Goal: Task Accomplishment & Management: Complete application form

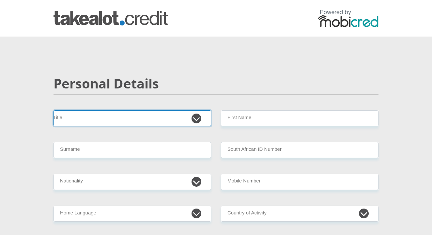
select select "Mr"
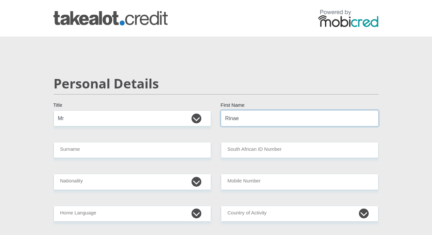
type input "Rinae"
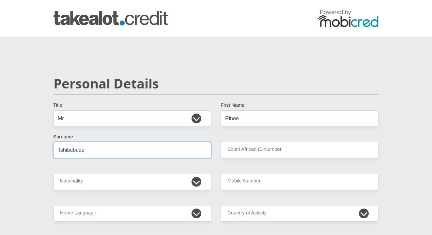
type input "Tshibubudze"
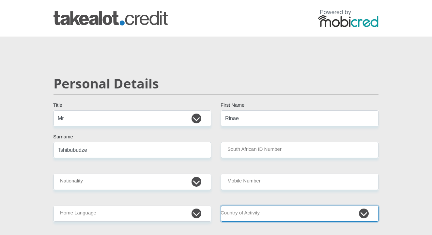
select select "ZAF"
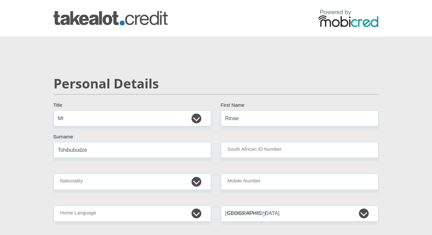
type input "[STREET_ADDRESS]"
type input "8478 Capital View"
type input "[GEOGRAPHIC_DATA]"
type input "0008"
select select "Gauteng"
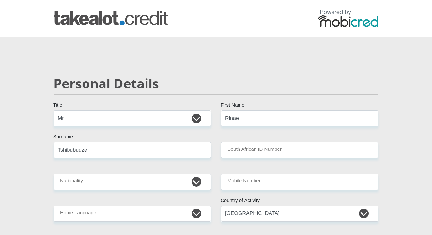
type input "[EMAIL_ADDRESS][DOMAIN_NAME]"
type input "RinaeTshibubudze"
type input "Rinae"
type input "Tshibubudze"
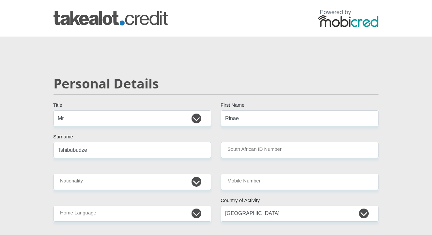
type input "Tshibubudze"
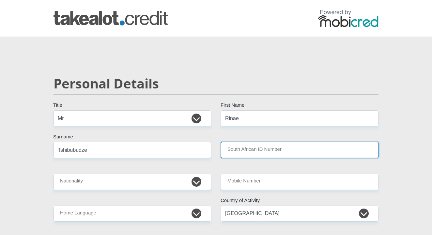
click at [255, 152] on input "South African ID Number" at bounding box center [299, 150] width 157 height 16
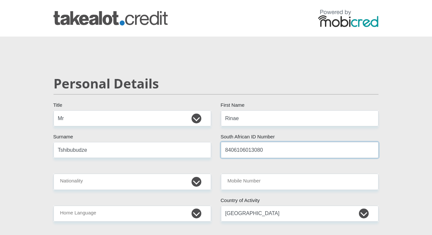
type input "8406106013080"
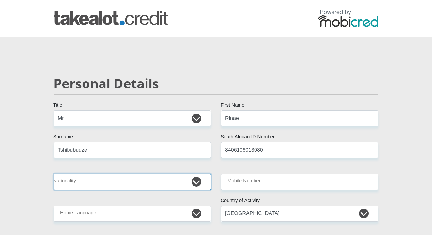
select select "ZAF"
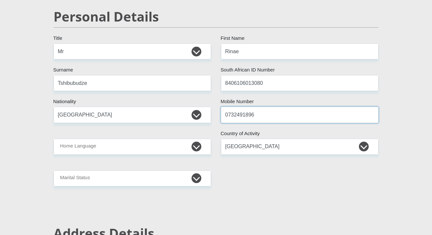
scroll to position [72, 0]
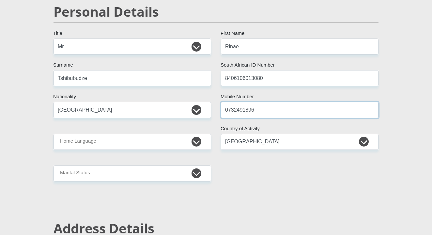
type input "0732491896"
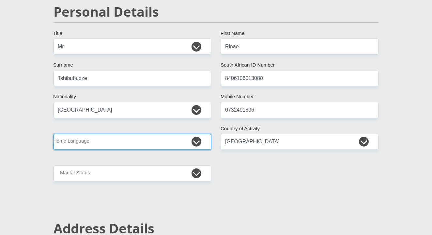
select select "ven"
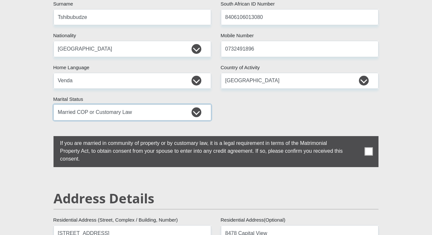
scroll to position [134, 0]
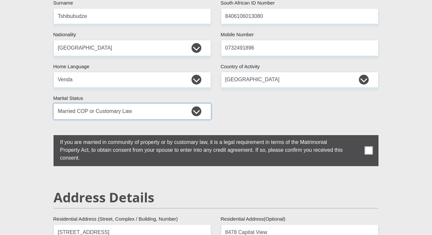
select select "2"
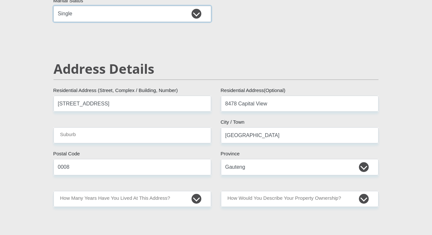
scroll to position [239, 0]
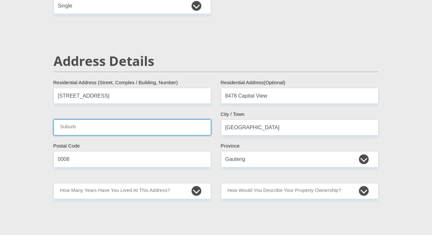
click at [126, 128] on input "Suburb" at bounding box center [131, 127] width 157 height 16
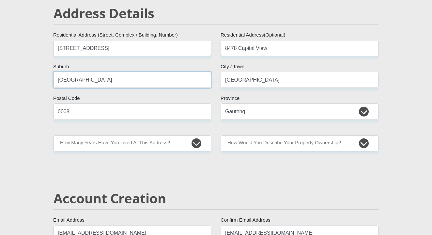
scroll to position [286, 0]
type input "[GEOGRAPHIC_DATA]"
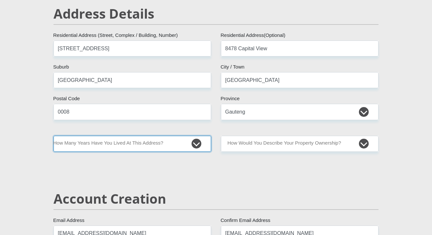
select select "2"
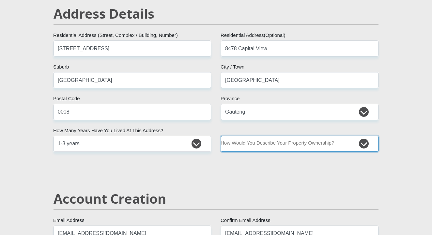
select select "Owned"
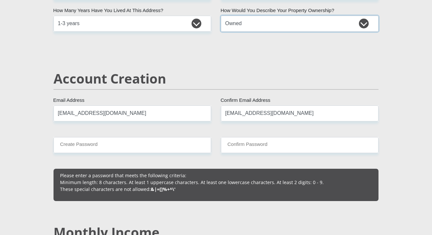
scroll to position [407, 0]
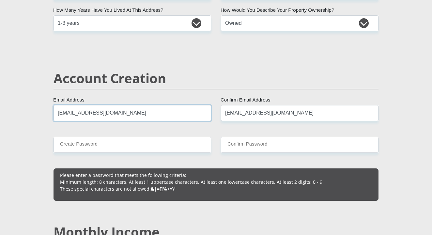
drag, startPoint x: 118, startPoint y: 117, endPoint x: 20, endPoint y: 110, distance: 98.4
type input "[EMAIL_ADDRESS][DOMAIN_NAME]"
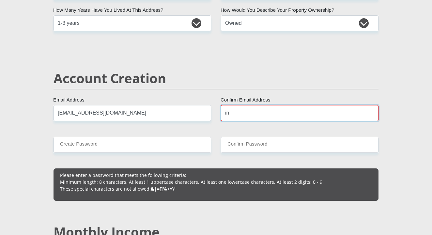
type input "i"
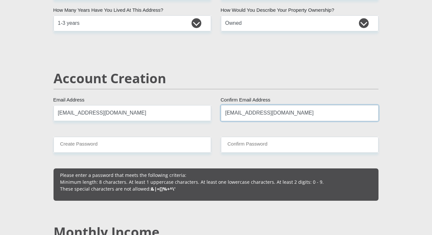
type input "[EMAIL_ADDRESS][DOMAIN_NAME]"
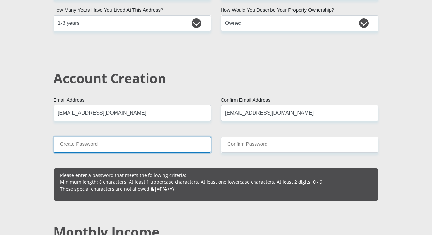
click at [168, 145] on input "Create Password" at bounding box center [131, 145] width 157 height 16
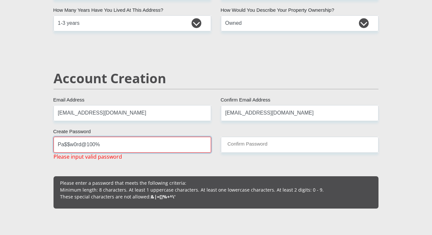
drag, startPoint x: 133, startPoint y: 145, endPoint x: 58, endPoint y: 141, distance: 74.7
click at [58, 141] on input "Pa$$w0rd@100%" at bounding box center [131, 145] width 157 height 16
type input "c"
click at [95, 141] on input "Create Password" at bounding box center [131, 145] width 157 height 16
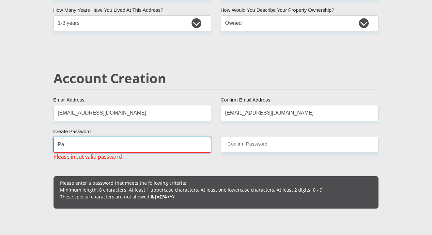
type input "P"
type input "1"
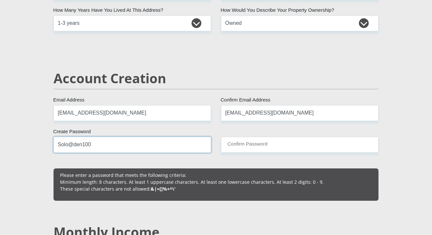
click at [74, 145] on input "Solo@den100" at bounding box center [131, 145] width 157 height 16
click at [99, 146] on input "Solo@den100" at bounding box center [131, 145] width 157 height 16
click at [103, 146] on input "Solo@100den" at bounding box center [131, 145] width 157 height 16
type input "Solo@100den"
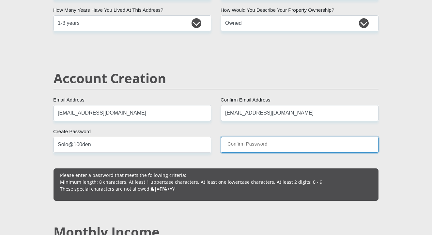
click at [227, 146] on input "Confirm Password" at bounding box center [299, 145] width 157 height 16
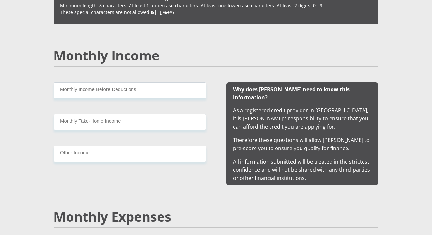
scroll to position [583, 0]
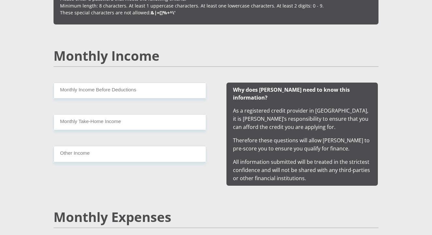
type input "Solo@100den"
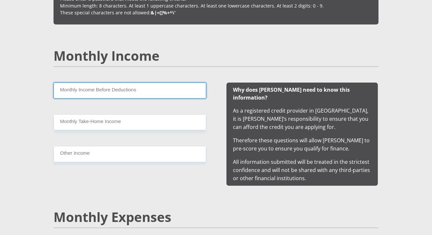
click at [74, 89] on input "Monthly Income Before Deductions" at bounding box center [129, 90] width 153 height 16
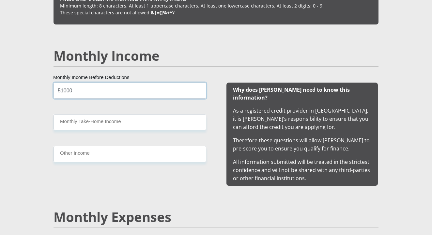
type input "51000"
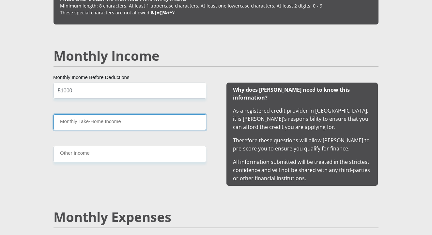
click at [78, 124] on input "Monthly Take-Home Income" at bounding box center [129, 122] width 153 height 16
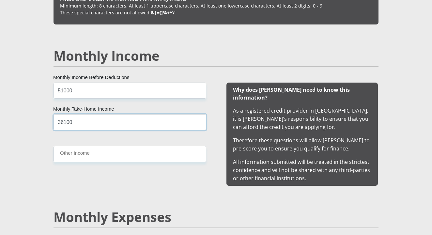
type input "36100"
click at [126, 164] on div "51000 Monthly Income Before Deductions 36100 Monthly Take-Home Income Other Inc…" at bounding box center [130, 133] width 172 height 103
click at [125, 175] on div "51000 Monthly Income Before Deductions 36100 Monthly Take-Home Income Other Inc…" at bounding box center [130, 133] width 172 height 103
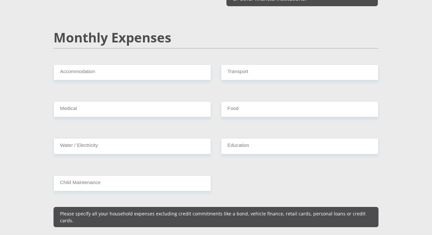
scroll to position [767, 0]
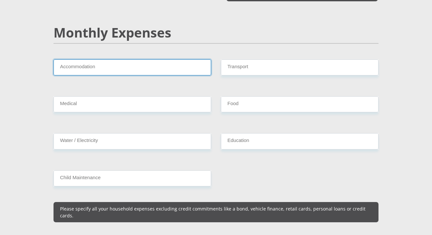
click at [116, 59] on input "Accommodation" at bounding box center [131, 67] width 157 height 16
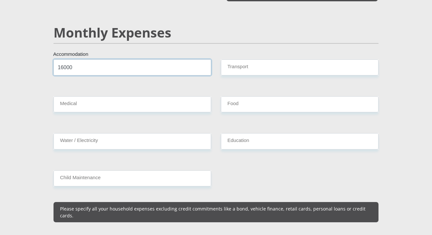
type input "16000"
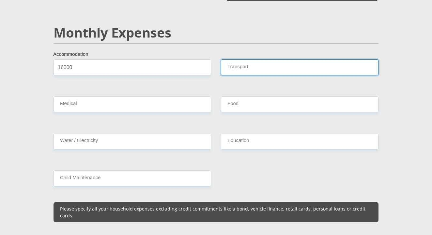
click at [236, 63] on input "Transport" at bounding box center [299, 67] width 157 height 16
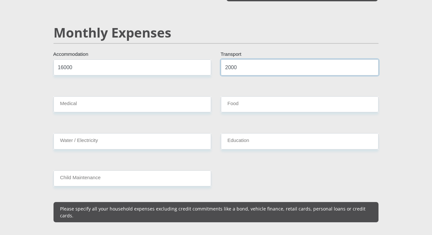
type input "2000"
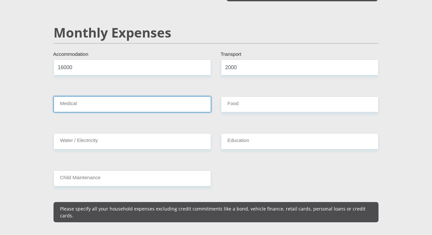
click at [104, 102] on input "Medical" at bounding box center [131, 104] width 157 height 16
type input "500"
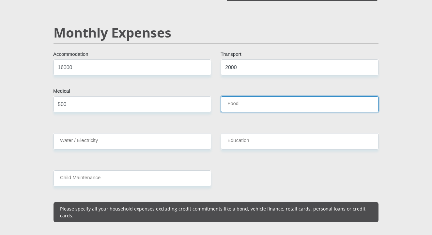
click at [235, 99] on input "Food" at bounding box center [299, 104] width 157 height 16
type input "1000"
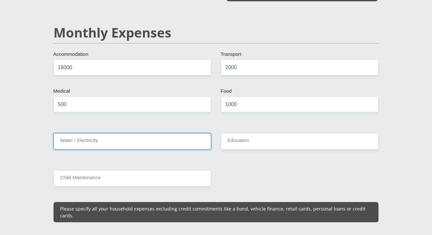
click at [140, 137] on input "Water / Electricity" at bounding box center [131, 141] width 157 height 16
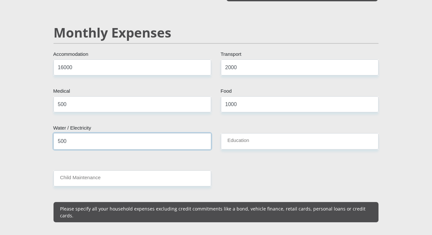
type input "500"
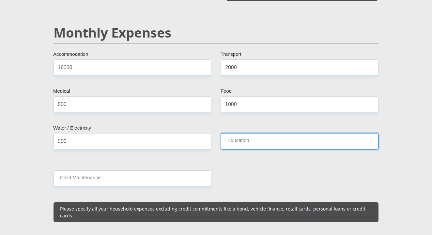
click at [248, 135] on input "Education" at bounding box center [299, 141] width 157 height 16
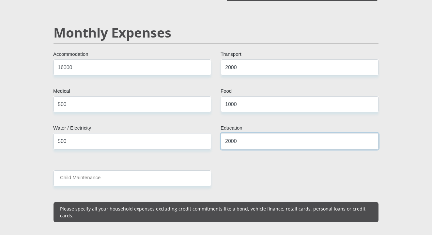
type input "2000"
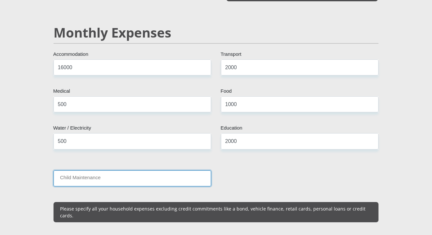
click at [109, 173] on input "Child Maintenance" at bounding box center [131, 178] width 157 height 16
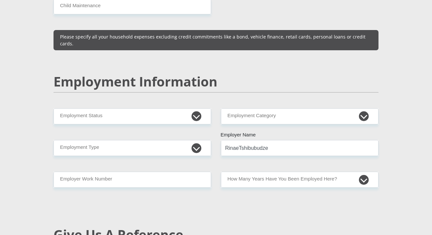
scroll to position [953, 0]
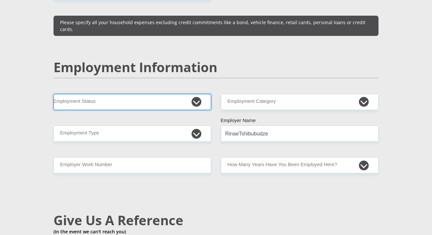
select select "1"
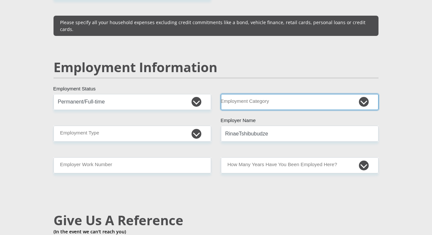
select select "45"
